Goal: Task Accomplishment & Management: Use online tool/utility

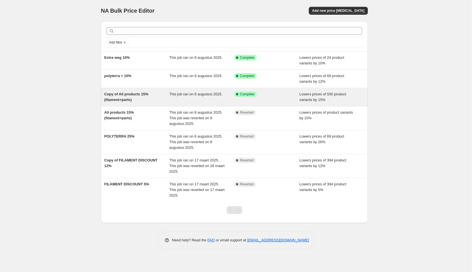
click at [146, 98] on div "Copy of All products 15% (filament+parts)" at bounding box center [136, 96] width 65 height 11
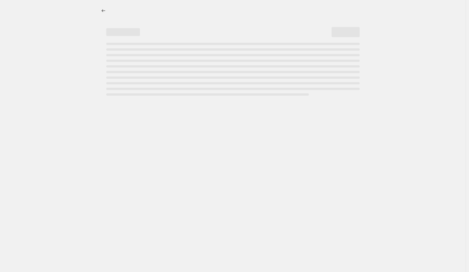
select select "percentage"
select select "collection"
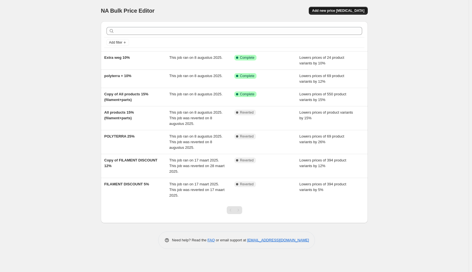
click at [343, 10] on span "Add new price [MEDICAL_DATA]" at bounding box center [338, 10] width 52 height 4
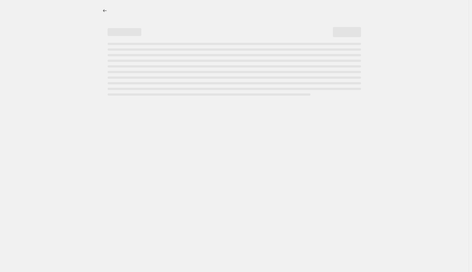
select select "percentage"
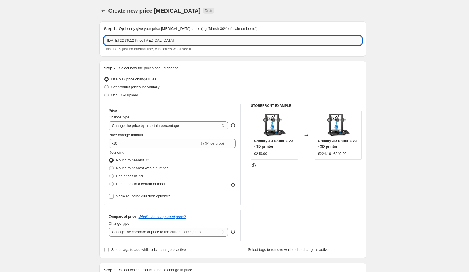
click at [190, 41] on input "13 aug 2025, 22:36:12 Price change job" at bounding box center [233, 40] width 258 height 9
type input "price omhoog ht pla"
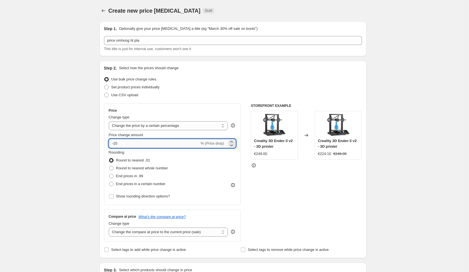
click at [139, 146] on input "-10" at bounding box center [154, 143] width 91 height 9
click at [139, 143] on input "10" at bounding box center [151, 143] width 84 height 9
type input "1"
type input "5"
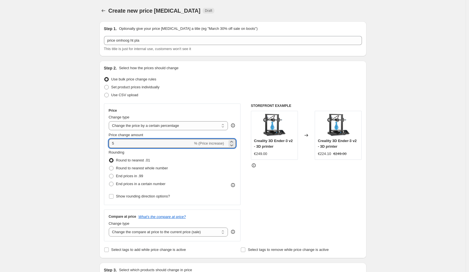
click at [298, 198] on div "STOREFRONT EXAMPLE Creality 3D Ender-3 v2 - 3D printer €249.00 Changed to Creal…" at bounding box center [306, 172] width 111 height 138
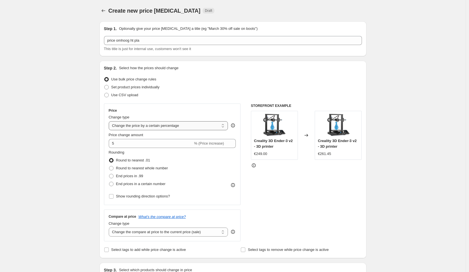
click at [156, 125] on select "Change the price to a certain amount Change the price by a certain amount Chang…" at bounding box center [168, 125] width 119 height 9
click at [139, 84] on span "Set product prices individually" at bounding box center [135, 87] width 48 height 6
click at [105, 85] on input "Set product prices individually" at bounding box center [104, 85] width 0 height 0
radio input "true"
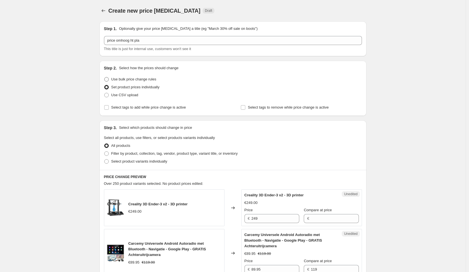
click at [136, 80] on span "Use bulk price change rules" at bounding box center [133, 79] width 45 height 4
click at [105, 77] on input "Use bulk price change rules" at bounding box center [104, 77] width 0 height 0
radio input "true"
select select "percentage"
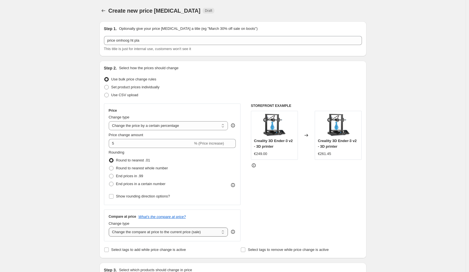
click at [153, 232] on select "Change the compare at price to the current price (sale) Change the compare at p…" at bounding box center [168, 231] width 119 height 9
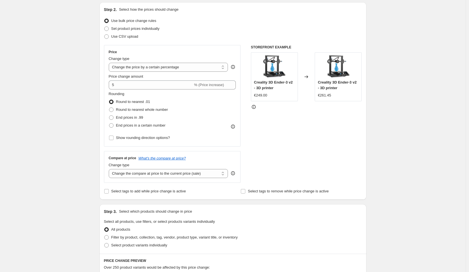
scroll to position [109, 0]
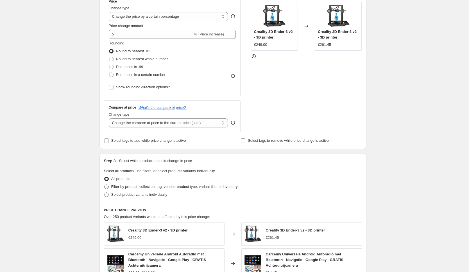
click at [119, 185] on span "Filter by product, collection, tag, vendor, product type, variant title, or inv…" at bounding box center [174, 186] width 126 height 4
click at [105, 185] on input "Filter by product, collection, tag, vendor, product type, variant title, or inv…" at bounding box center [104, 184] width 0 height 0
radio input "true"
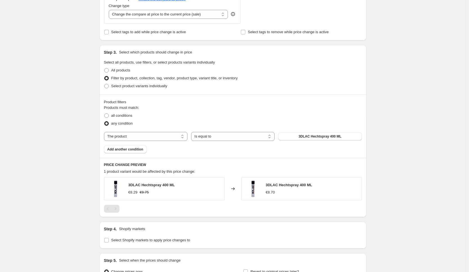
scroll to position [223, 0]
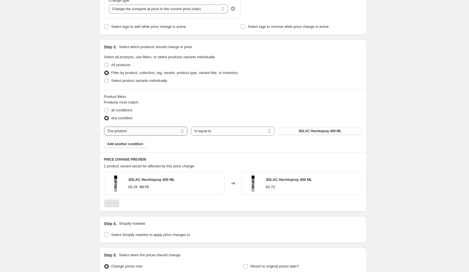
click at [155, 133] on select "The product The product's collection The product's tag The product's vendor The…" at bounding box center [145, 130] width 83 height 9
select select "tag"
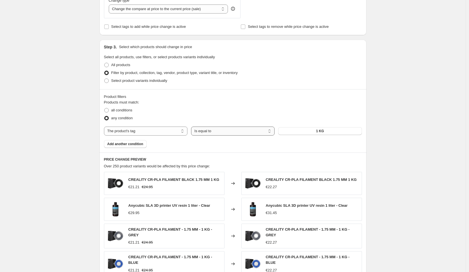
click at [229, 130] on select "Is equal to Is not equal to" at bounding box center [232, 130] width 83 height 9
click at [326, 131] on button "1 KG" at bounding box center [319, 131] width 83 height 8
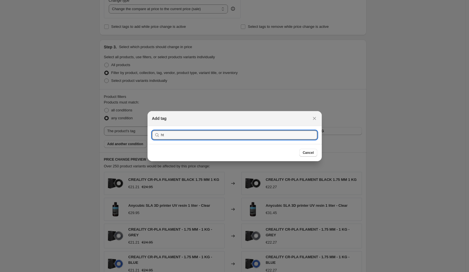
type input "ht"
click at [152, 126] on button "Submit" at bounding box center [160, 129] width 16 height 6
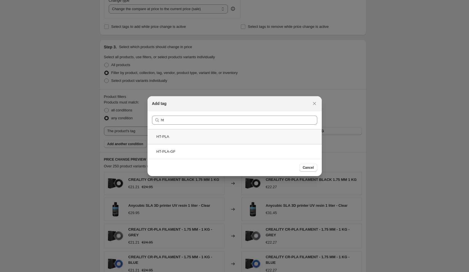
click at [180, 138] on div "HT-PLA" at bounding box center [234, 136] width 174 height 15
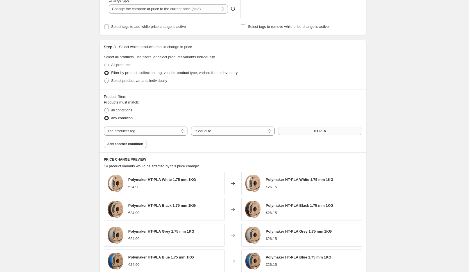
click at [323, 128] on button "HT-PLA" at bounding box center [319, 131] width 83 height 8
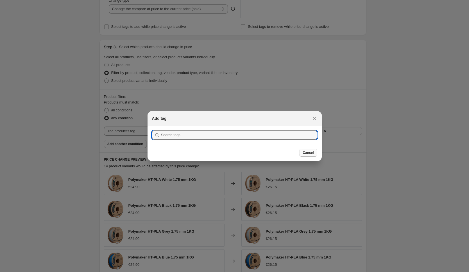
click at [308, 154] on span "Cancel" at bounding box center [308, 152] width 11 height 4
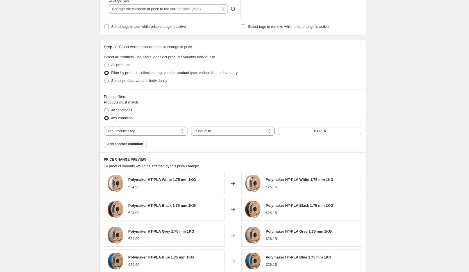
click at [128, 146] on span "Add another condition" at bounding box center [125, 144] width 36 height 4
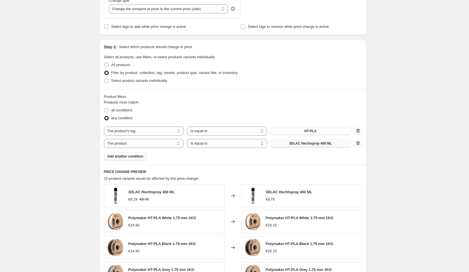
click at [315, 144] on span "3DLAC Hechtspray 400 ML" at bounding box center [310, 143] width 43 height 4
click at [148, 141] on select "The product The product's collection The product's tag The product's vendor The…" at bounding box center [144, 143] width 80 height 9
select select "tag"
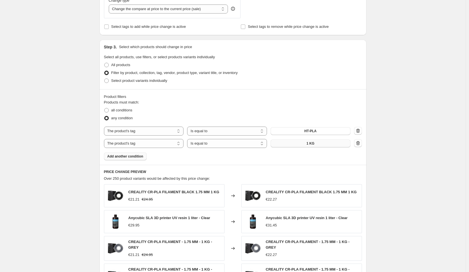
click at [312, 143] on span "1 KG" at bounding box center [310, 143] width 8 height 4
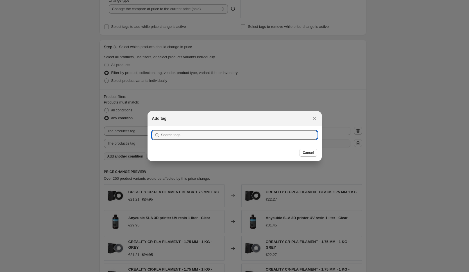
scroll to position [0, 0]
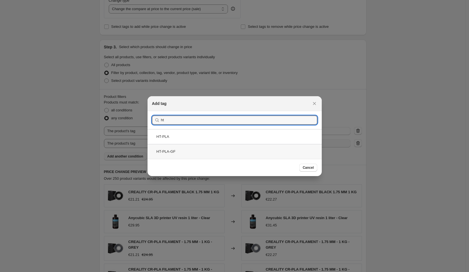
type input "ht"
click at [199, 151] on div "HT-PLA-GF" at bounding box center [234, 151] width 174 height 15
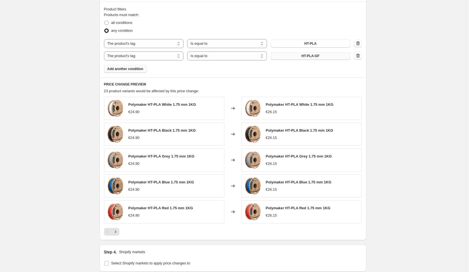
scroll to position [313, 0]
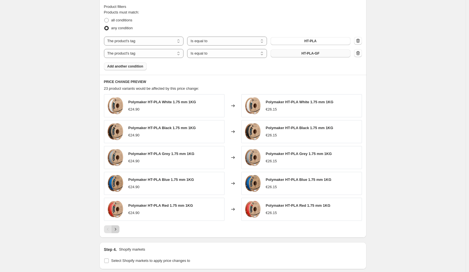
click at [116, 230] on icon "Next" at bounding box center [116, 229] width 6 height 6
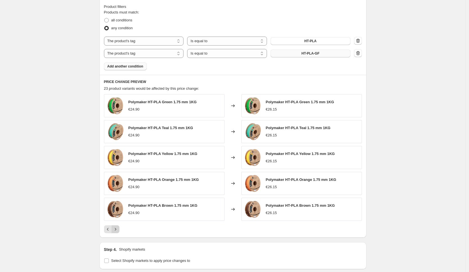
click at [116, 230] on icon "Next" at bounding box center [116, 229] width 6 height 6
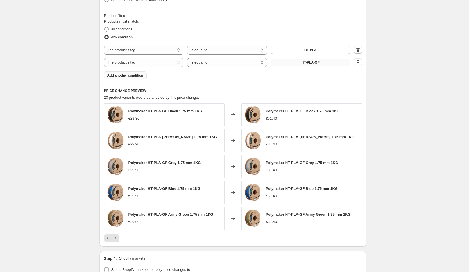
scroll to position [397, 0]
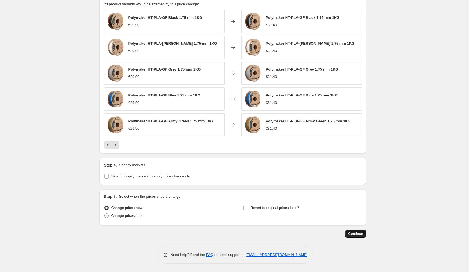
click at [356, 234] on span "Continue" at bounding box center [355, 233] width 15 height 4
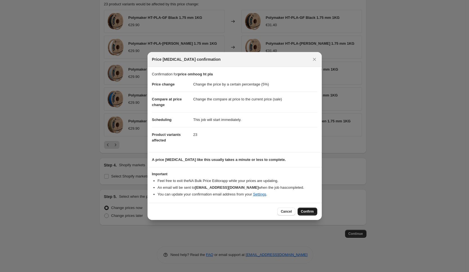
click at [310, 212] on span "Confirm" at bounding box center [307, 211] width 13 height 4
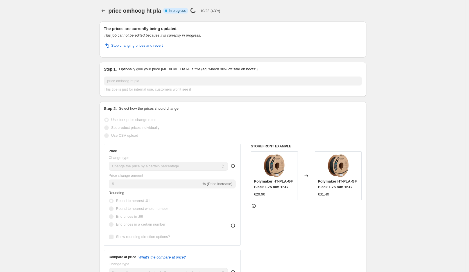
select select "percentage"
select select "tag"
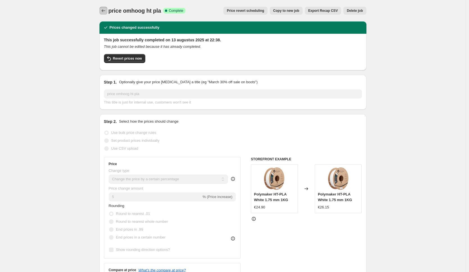
click at [106, 10] on icon "Price change jobs" at bounding box center [104, 11] width 6 height 6
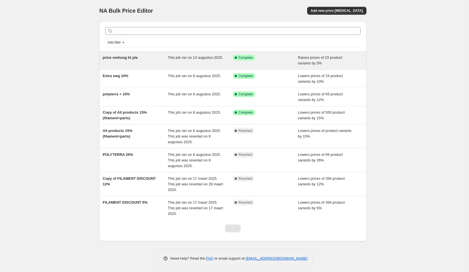
click at [121, 59] on span "price omhoog ht pla" at bounding box center [120, 57] width 35 height 4
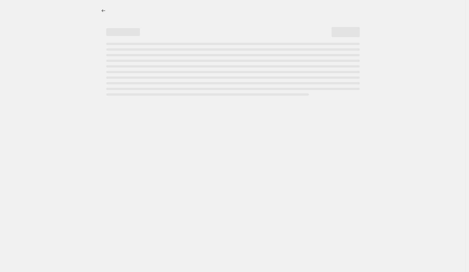
select select "percentage"
select select "tag"
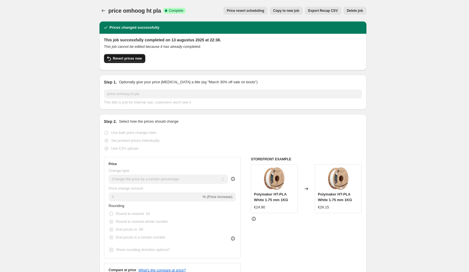
click at [129, 58] on span "Revert prices now" at bounding box center [127, 58] width 29 height 4
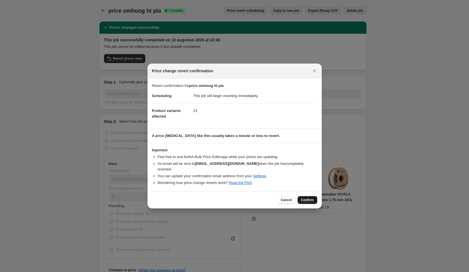
click at [308, 196] on button "Confirm" at bounding box center [307, 200] width 20 height 8
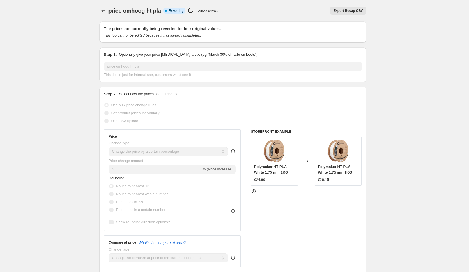
select select "percentage"
select select "tag"
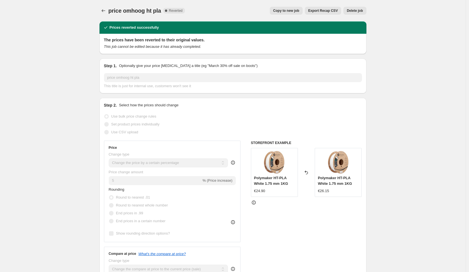
click at [352, 12] on span "Delete job" at bounding box center [355, 10] width 16 height 4
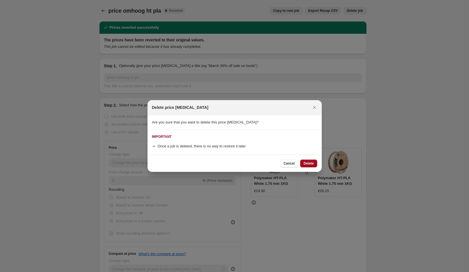
click at [307, 163] on span "Delete" at bounding box center [308, 163] width 10 height 4
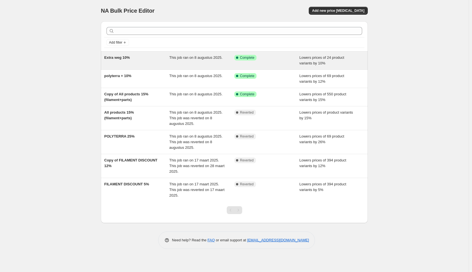
click at [244, 61] on div "Success Complete Complete" at bounding box center [266, 60] width 65 height 11
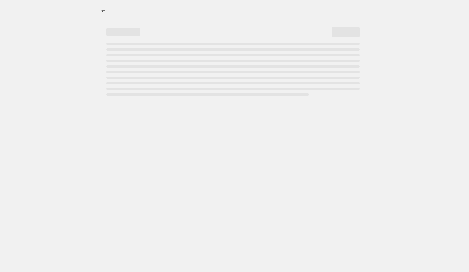
select select "percentage"
select select "collection"
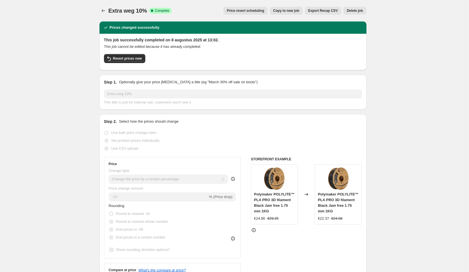
click at [288, 11] on span "Copy to new job" at bounding box center [286, 10] width 26 height 4
select select "percentage"
select select "collection"
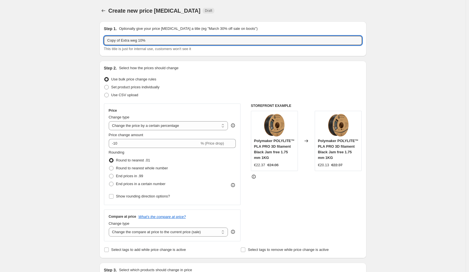
drag, startPoint x: 162, startPoint y: 41, endPoint x: 92, endPoint y: 41, distance: 69.7
type input "+5% ht"
click at [142, 142] on input "-10" at bounding box center [154, 143] width 91 height 9
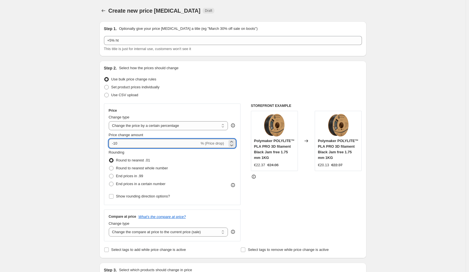
click at [142, 142] on input "-10" at bounding box center [154, 143] width 91 height 9
type input "5"
click at [301, 204] on div "STOREFRONT EXAMPLE Polymaker POLYLITE™ PLA PRO 3D filament Black Jam free 1.75 …" at bounding box center [306, 172] width 111 height 138
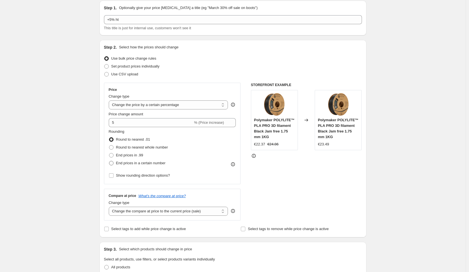
scroll to position [69, 0]
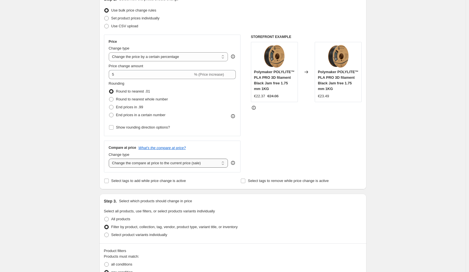
click at [140, 162] on select "Change the compare at price to the current price (sale) Change the compare at p…" at bounding box center [168, 162] width 119 height 9
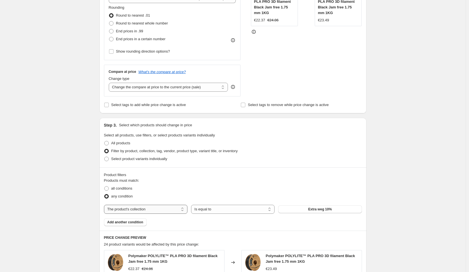
scroll to position [145, 0]
click at [142, 222] on span "Add another condition" at bounding box center [125, 221] width 36 height 4
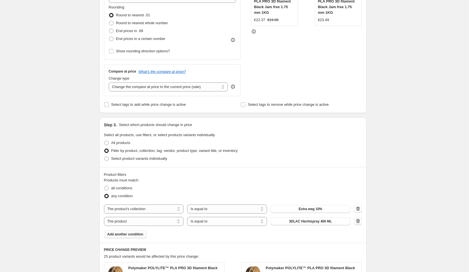
click at [360, 219] on icon "button" at bounding box center [358, 221] width 6 height 6
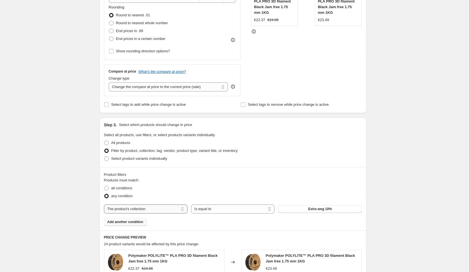
click at [136, 209] on select "The product The product's collection The product's tag The product's vendor The…" at bounding box center [145, 208] width 83 height 9
select select "title"
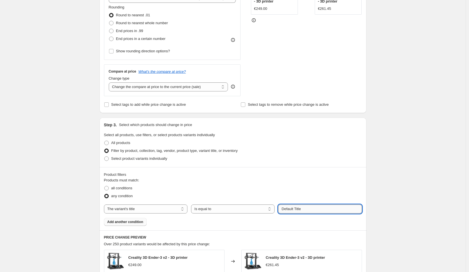
click at [320, 211] on input "Default Title" at bounding box center [319, 208] width 83 height 9
type input "ht"
click at [278, 117] on button "Submit" at bounding box center [286, 120] width 16 height 6
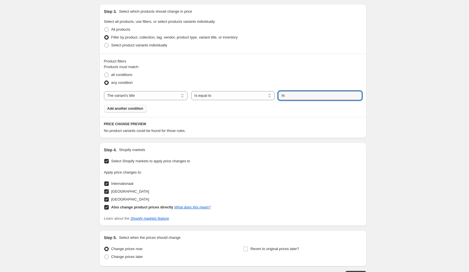
scroll to position [241, 0]
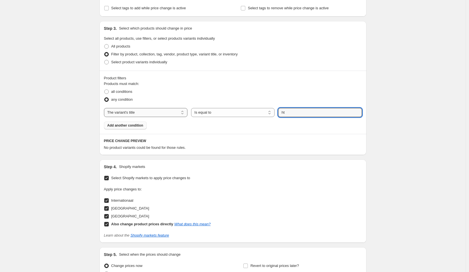
click at [158, 112] on select "The product The product's collection The product's tag The product's vendor The…" at bounding box center [145, 112] width 83 height 9
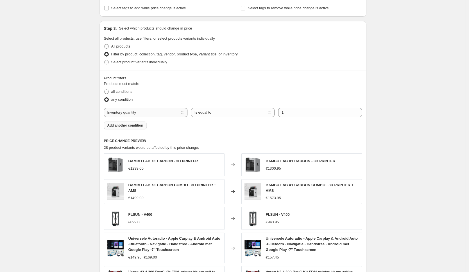
click at [187, 112] on select "The product The product's collection The product's tag The product's vendor The…" at bounding box center [145, 112] width 83 height 9
select select "vendor"
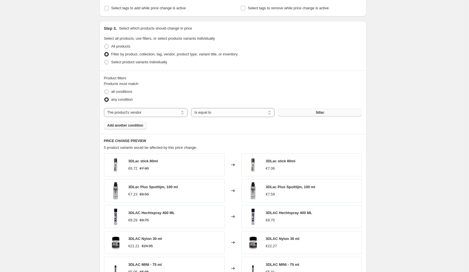
click at [314, 113] on button "3dlac" at bounding box center [319, 112] width 83 height 8
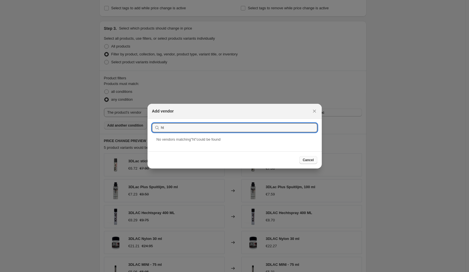
type input "ht"
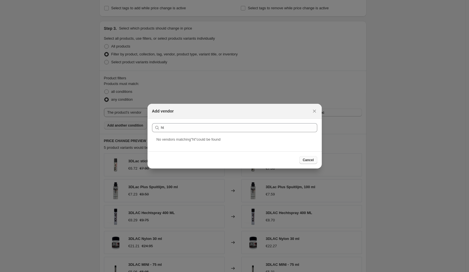
click at [305, 162] on span "Cancel" at bounding box center [308, 160] width 11 height 4
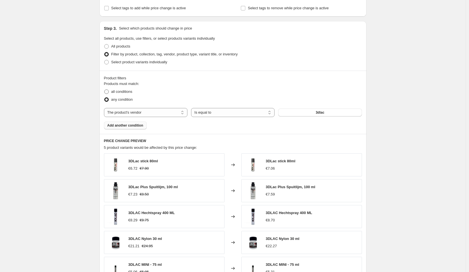
click at [131, 92] on span "all conditions" at bounding box center [121, 91] width 21 height 4
click at [105, 90] on input "all conditions" at bounding box center [104, 89] width 0 height 0
radio input "true"
click at [151, 114] on select "The product The product's collection The product's tag The product's vendor The…" at bounding box center [145, 112] width 83 height 9
select select "tag"
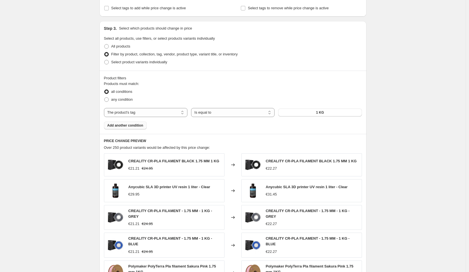
click at [316, 112] on button "1 KG" at bounding box center [319, 112] width 83 height 8
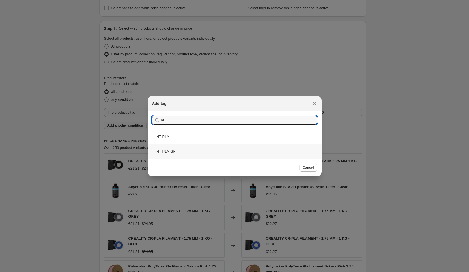
type input "ht"
click at [206, 150] on div "HT-PLA-GF" at bounding box center [234, 151] width 174 height 15
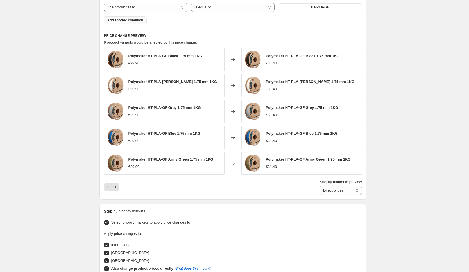
scroll to position [449, 0]
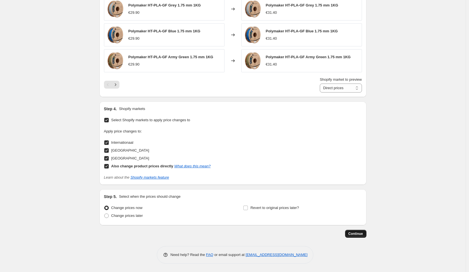
click at [362, 232] on span "Continue" at bounding box center [355, 233] width 15 height 4
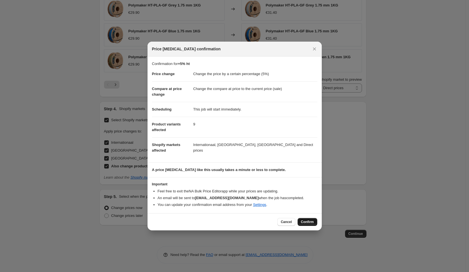
click at [305, 221] on span "Confirm" at bounding box center [307, 221] width 13 height 4
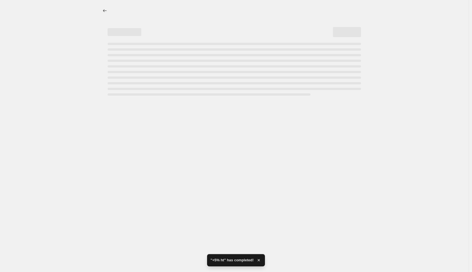
select select "percentage"
select select "tag"
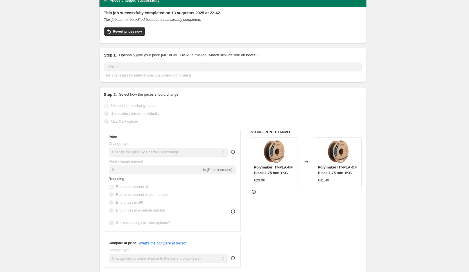
scroll to position [6, 0]
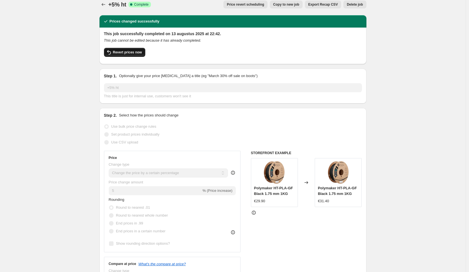
click at [130, 54] on span "Revert prices now" at bounding box center [127, 52] width 29 height 4
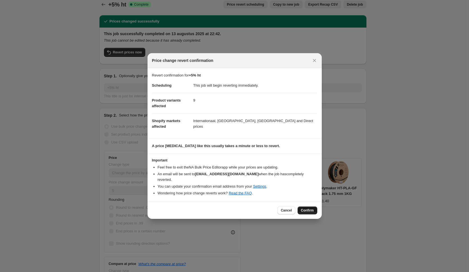
click at [308, 208] on span "Confirm" at bounding box center [307, 210] width 13 height 4
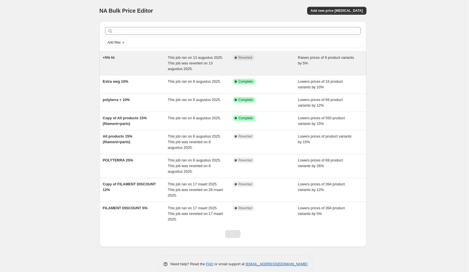
click at [230, 63] on div "This job ran on 13 augustus 2025. This job was reverted on 13 augustus 2025." at bounding box center [200, 63] width 65 height 17
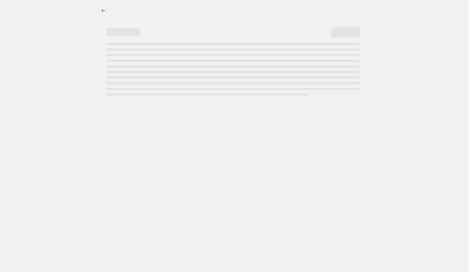
select select "percentage"
select select "tag"
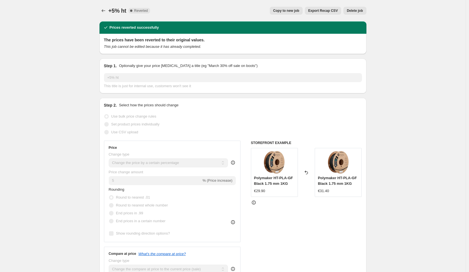
click at [359, 13] on button "Delete job" at bounding box center [354, 11] width 23 height 8
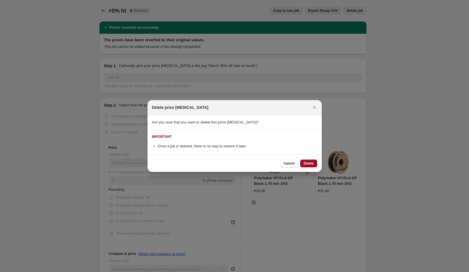
click at [315, 160] on button "Delete" at bounding box center [308, 163] width 17 height 8
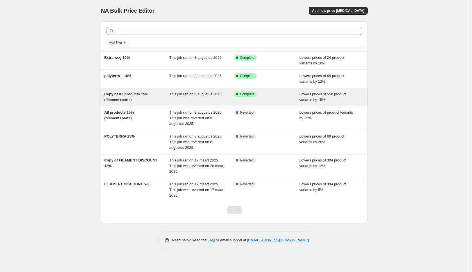
click at [338, 97] on div "Lowers prices of 550 product variants by 15%" at bounding box center [331, 96] width 65 height 11
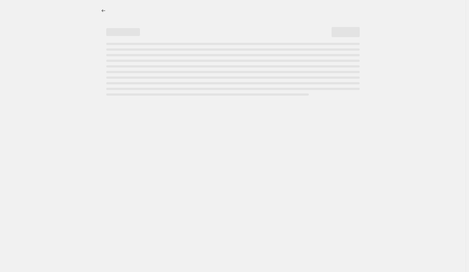
select select "percentage"
select select "collection"
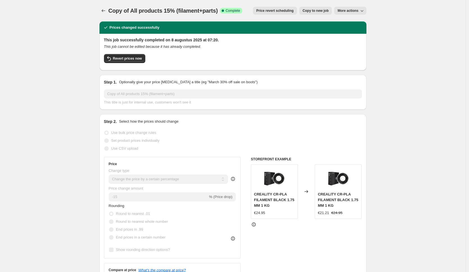
click at [321, 12] on span "Copy to new job" at bounding box center [316, 10] width 26 height 4
select select "percentage"
select select "collection"
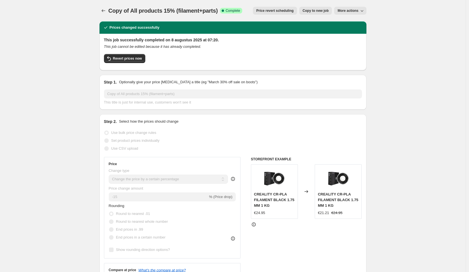
select select "collection"
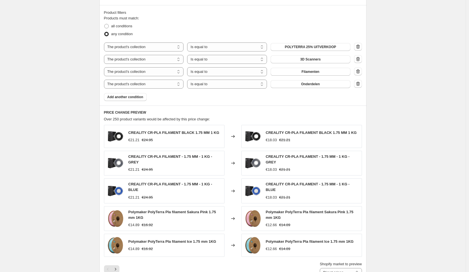
scroll to position [304, 0]
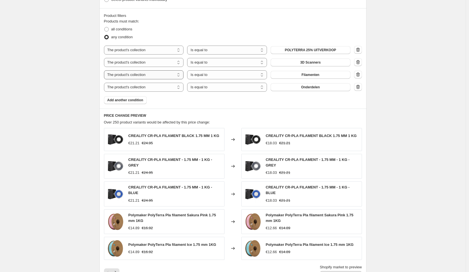
click at [176, 75] on select "The product The product's collection The product's tag The product's vendor The…" at bounding box center [144, 74] width 80 height 9
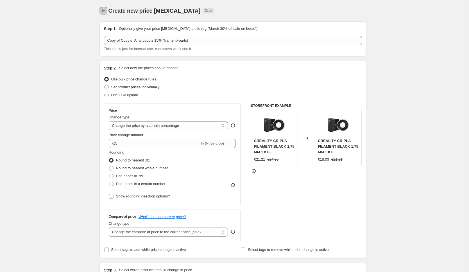
click at [105, 11] on icon "Price change jobs" at bounding box center [103, 10] width 4 height 3
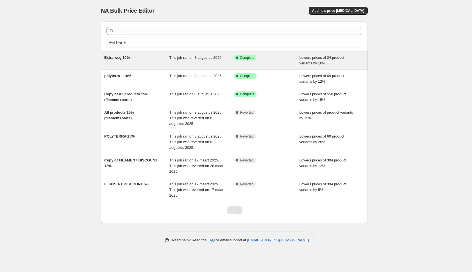
click at [318, 62] on span "Lowers prices of 24 product variants by 10%" at bounding box center [321, 60] width 45 height 10
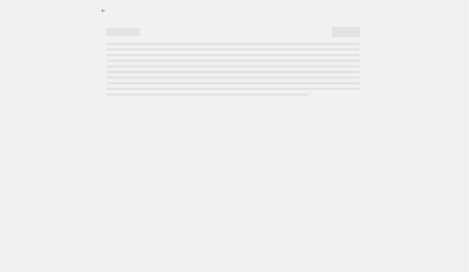
select select "percentage"
select select "collection"
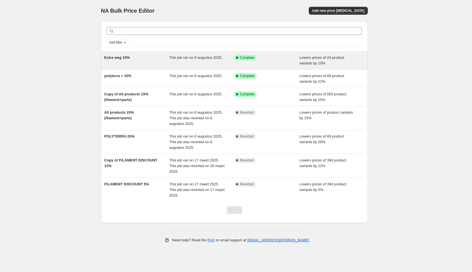
click at [229, 62] on div "This job ran on 8 augustus 2025." at bounding box center [201, 60] width 65 height 11
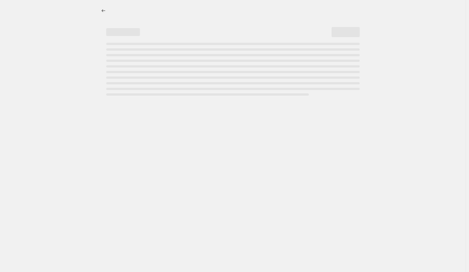
select select "percentage"
select select "collection"
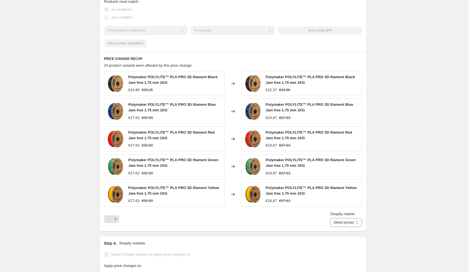
scroll to position [2, 0]
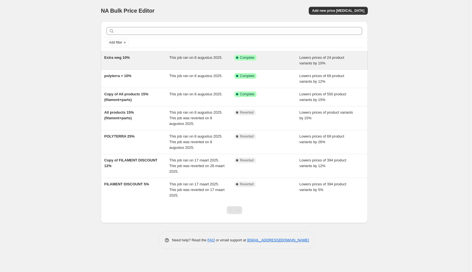
click at [294, 61] on div "Success Complete Complete" at bounding box center [266, 60] width 65 height 11
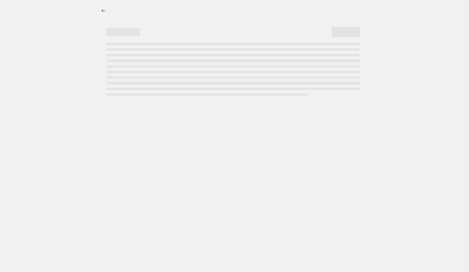
select select "percentage"
select select "collection"
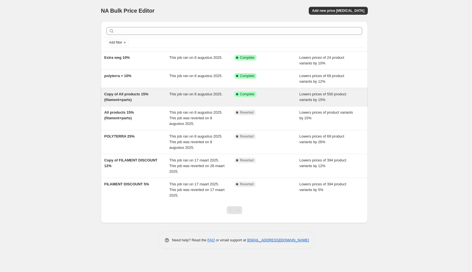
click at [280, 100] on div "Success Complete Complete" at bounding box center [266, 96] width 65 height 11
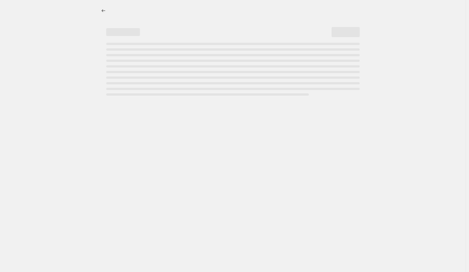
select select "percentage"
select select "collection"
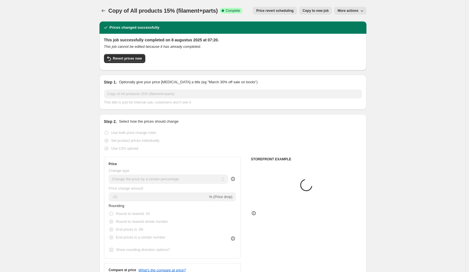
click at [319, 11] on span "Copy to new job" at bounding box center [316, 10] width 26 height 4
select select "percentage"
select select "collection"
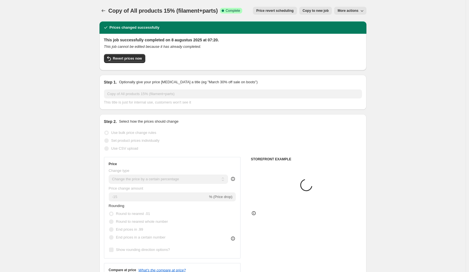
select select "collection"
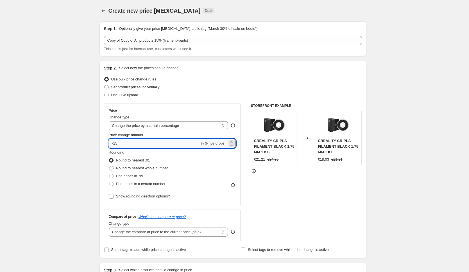
click at [133, 140] on input "-15" at bounding box center [154, 143] width 91 height 9
type input "-10"
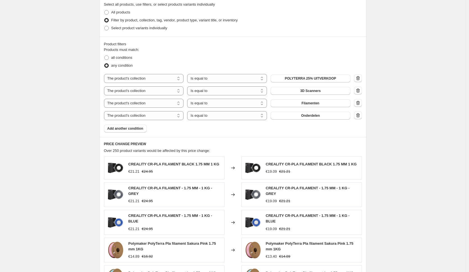
scroll to position [491, 0]
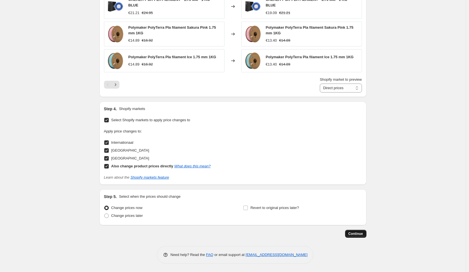
click at [355, 235] on span "Continue" at bounding box center [355, 233] width 15 height 4
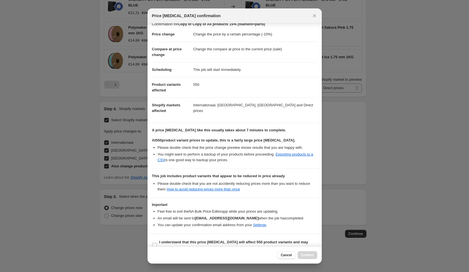
scroll to position [16, 0]
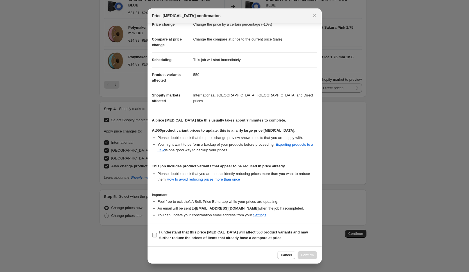
click at [188, 235] on span "I understand that this price change job will affect 550 product variants and ma…" at bounding box center [238, 234] width 158 height 11
click at [157, 235] on input "I understand that this price change job will affect 550 product variants and ma…" at bounding box center [154, 235] width 4 height 4
checkbox input "true"
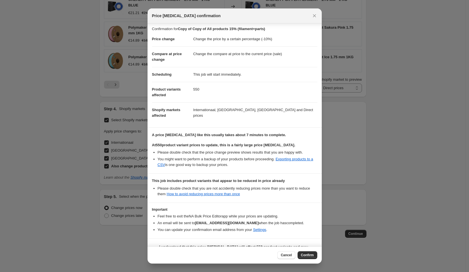
scroll to position [0, 0]
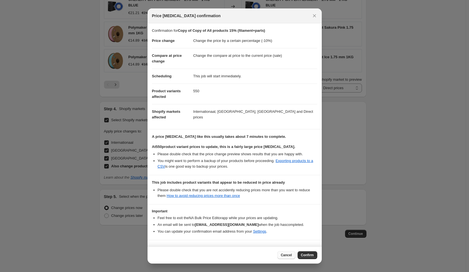
click at [289, 256] on span "Cancel" at bounding box center [286, 255] width 11 height 4
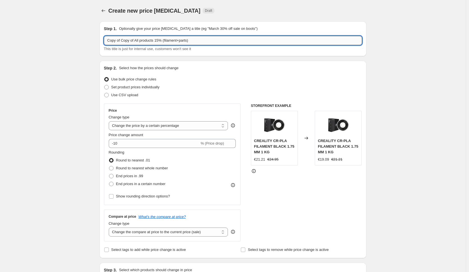
click at [162, 39] on input "Copy of Copy of All products 15% (filament+parts)" at bounding box center [233, 40] width 258 height 9
type input "Copy of Copy of All products 10% (filament+parts)"
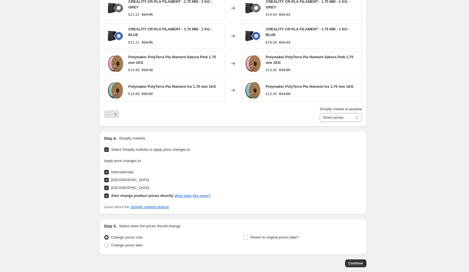
scroll to position [491, 0]
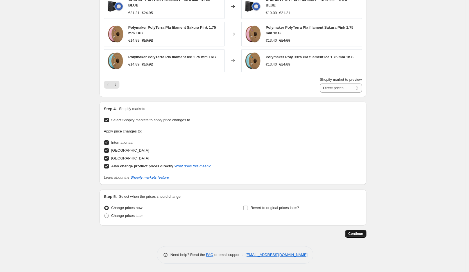
click at [361, 234] on span "Continue" at bounding box center [355, 233] width 15 height 4
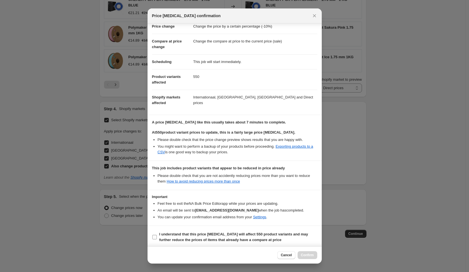
scroll to position [16, 0]
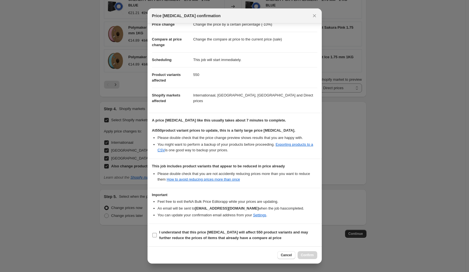
click at [199, 237] on b "I understand that this price change job will affect 550 product variants and ma…" at bounding box center [233, 235] width 149 height 10
click at [157, 237] on input "I understand that this price change job will affect 550 product variants and ma…" at bounding box center [154, 235] width 4 height 4
checkbox input "true"
click at [291, 254] on button "Cancel" at bounding box center [286, 255] width 18 height 8
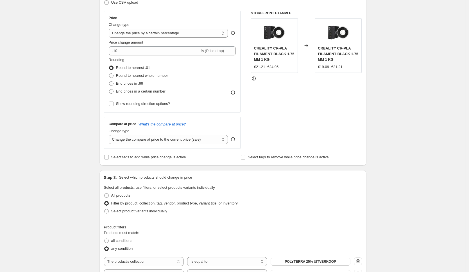
scroll to position [87, 0]
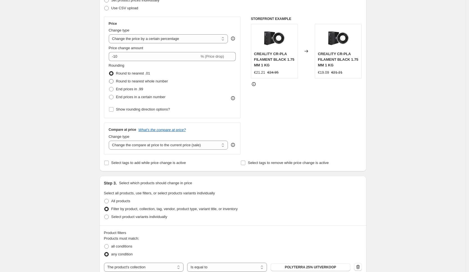
click at [151, 81] on span "Round to nearest whole number" at bounding box center [142, 81] width 52 height 4
click at [109, 79] on input "Round to nearest whole number" at bounding box center [109, 79] width 0 height 0
radio input "true"
click at [146, 74] on span "Round to nearest .01" at bounding box center [133, 73] width 34 height 4
click at [109, 71] on input "Round to nearest .01" at bounding box center [109, 71] width 0 height 0
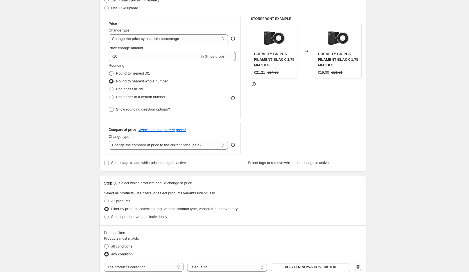
radio input "true"
click at [136, 90] on span "End prices in .99" at bounding box center [129, 89] width 27 height 4
click at [109, 87] on input "End prices in .99" at bounding box center [109, 87] width 0 height 0
radio input "true"
click at [135, 74] on span "Round to nearest .01" at bounding box center [133, 73] width 34 height 4
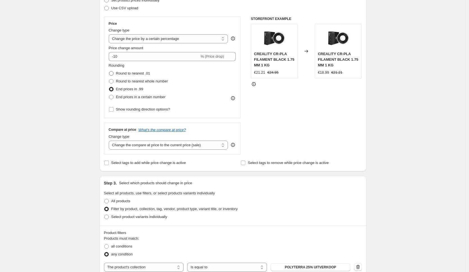
click at [109, 71] on input "Round to nearest .01" at bounding box center [109, 71] width 0 height 0
radio input "true"
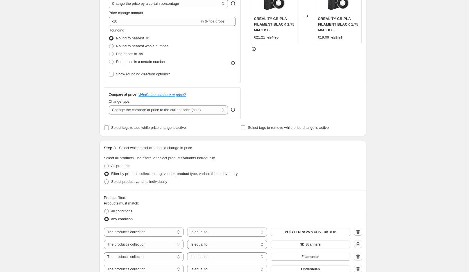
scroll to position [69, 0]
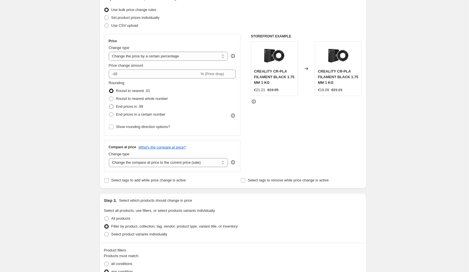
click at [131, 108] on span "End prices in .99" at bounding box center [129, 106] width 27 height 4
click at [109, 105] on input "End prices in .99" at bounding box center [109, 104] width 0 height 0
radio input "true"
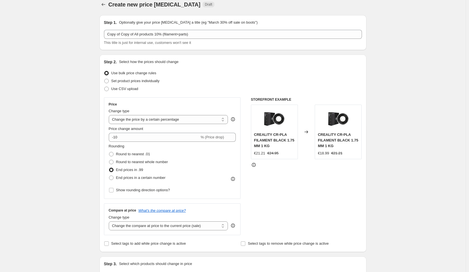
scroll to position [0, 0]
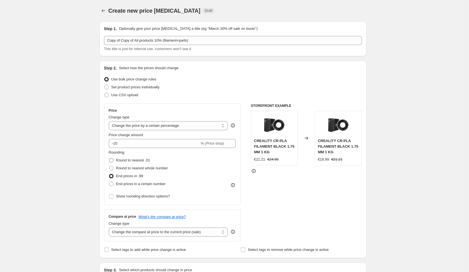
click at [131, 158] on span "Round to nearest .01" at bounding box center [133, 160] width 34 height 4
click at [109, 158] on input "Round to nearest .01" at bounding box center [109, 158] width 0 height 0
radio input "true"
click at [127, 178] on span "End prices in .99" at bounding box center [129, 176] width 27 height 4
click at [109, 174] on input "End prices in .99" at bounding box center [109, 174] width 0 height 0
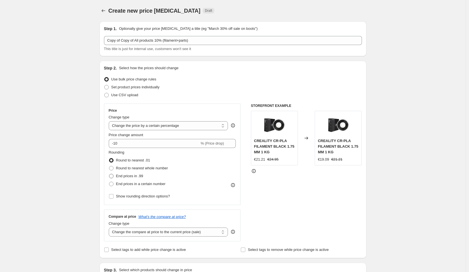
radio input "true"
click at [138, 183] on span "End prices in a certain number" at bounding box center [140, 183] width 49 height 4
click at [109, 182] on input "End prices in a certain number" at bounding box center [109, 181] width 0 height 0
radio input "true"
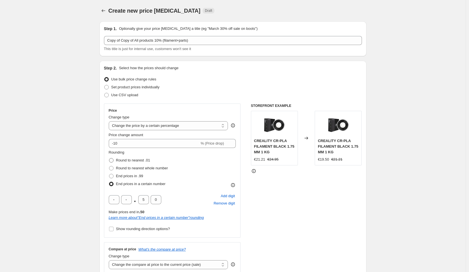
click at [133, 161] on span "Round to nearest .01" at bounding box center [133, 160] width 34 height 4
click at [109, 158] on input "Round to nearest .01" at bounding box center [109, 158] width 0 height 0
radio input "true"
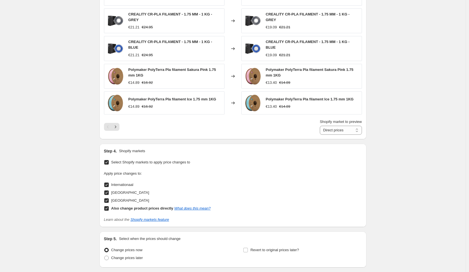
scroll to position [491, 0]
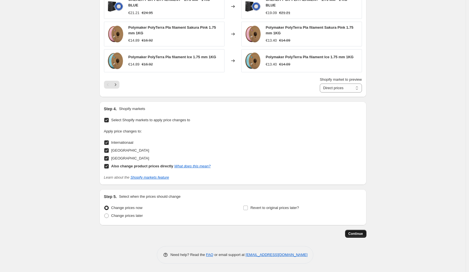
click at [355, 235] on span "Continue" at bounding box center [355, 233] width 15 height 4
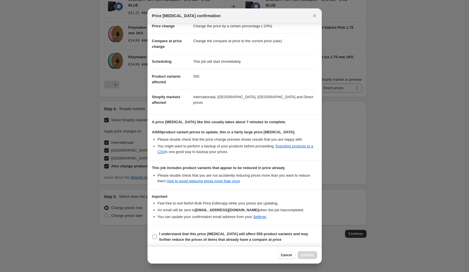
scroll to position [16, 0]
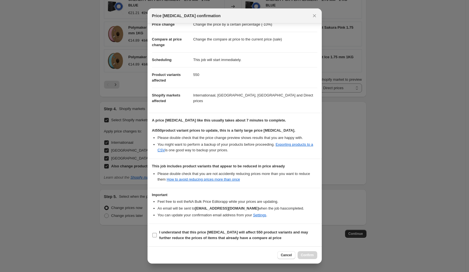
click at [247, 241] on label "I understand that this price change job will affect 550 product variants and ma…" at bounding box center [234, 234] width 165 height 13
click at [157, 237] on input "I understand that this price change job will affect 550 product variants and ma…" at bounding box center [154, 235] width 4 height 4
checkbox input "true"
click at [311, 254] on span "Confirm" at bounding box center [307, 255] width 13 height 4
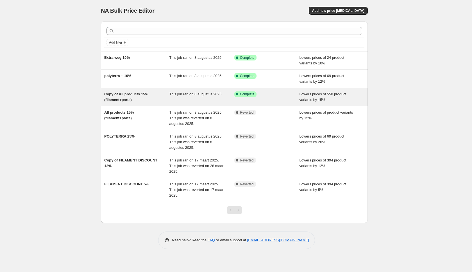
click at [190, 98] on div "This job ran on 8 augustus 2025." at bounding box center [201, 96] width 65 height 11
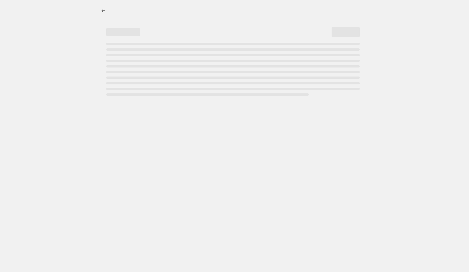
select select "percentage"
select select "collection"
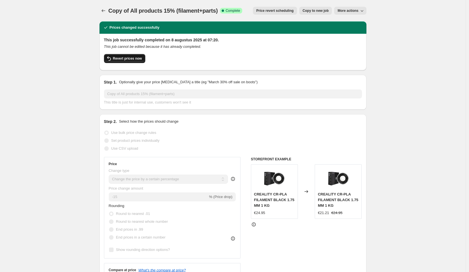
click at [129, 60] on span "Revert prices now" at bounding box center [127, 58] width 29 height 4
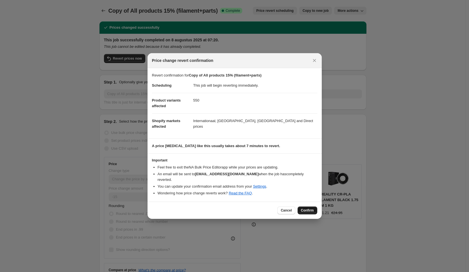
click at [310, 208] on span "Confirm" at bounding box center [307, 210] width 13 height 4
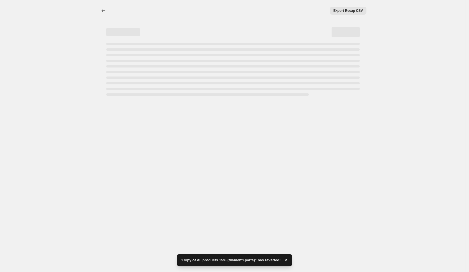
select select "percentage"
select select "collection"
